Goal: Information Seeking & Learning: Understand process/instructions

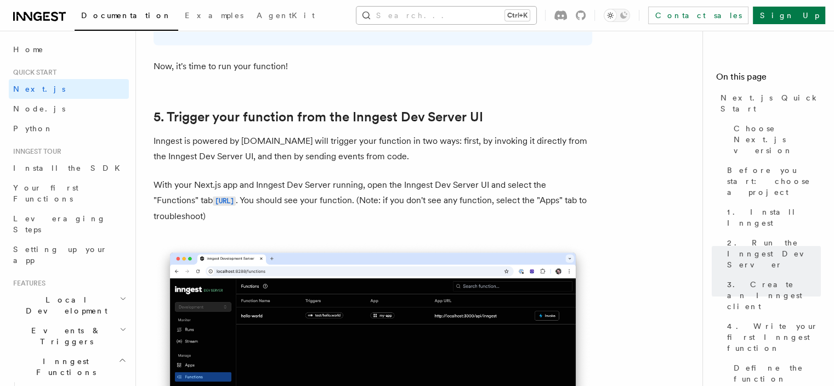
scroll to position [2479, 0]
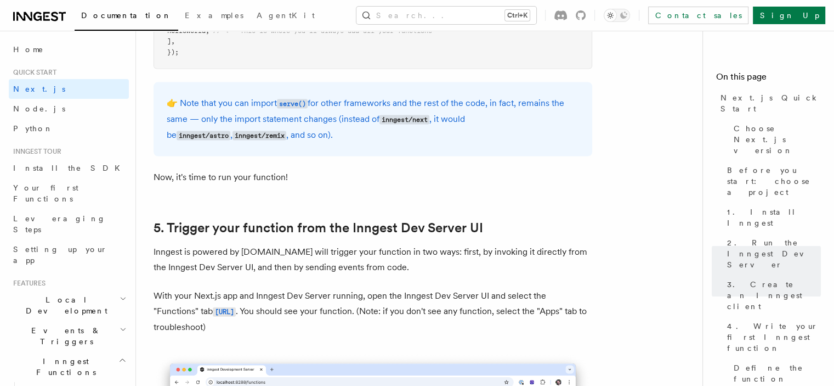
scroll to position [2368, 0]
